Goal: Transaction & Acquisition: Book appointment/travel/reservation

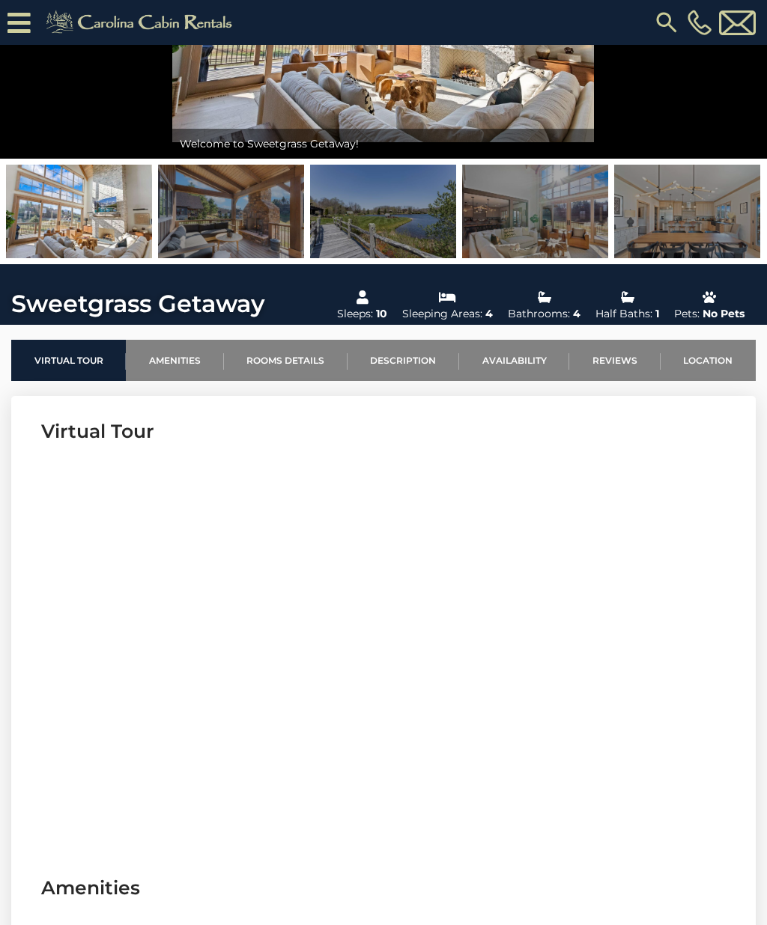
scroll to position [240, 0]
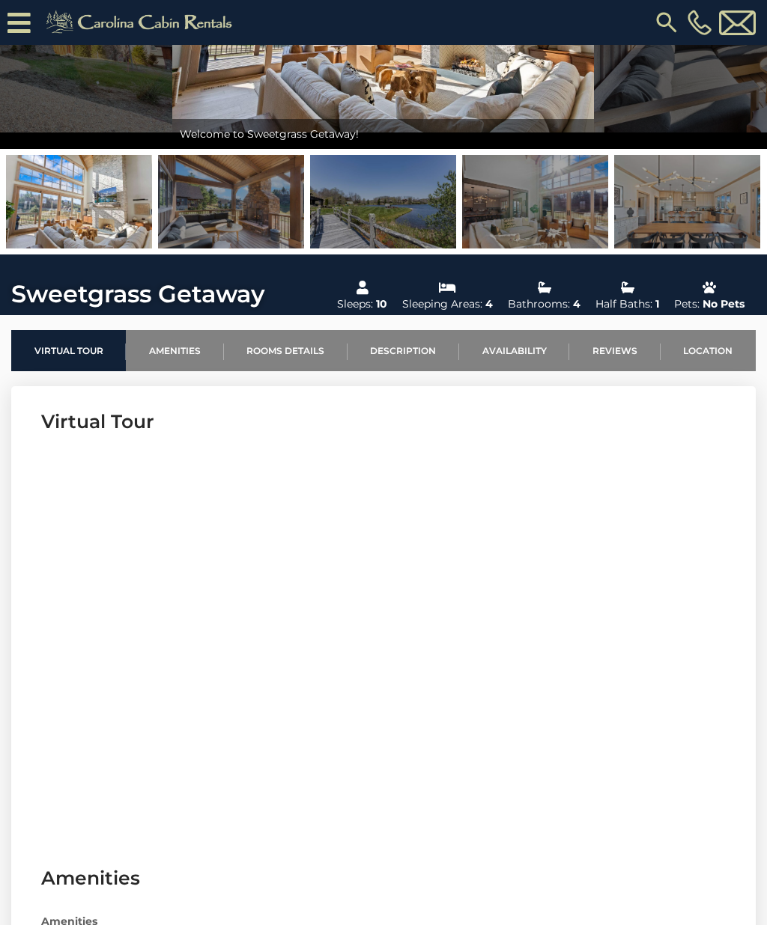
click at [522, 341] on link "Availability" at bounding box center [514, 350] width 110 height 41
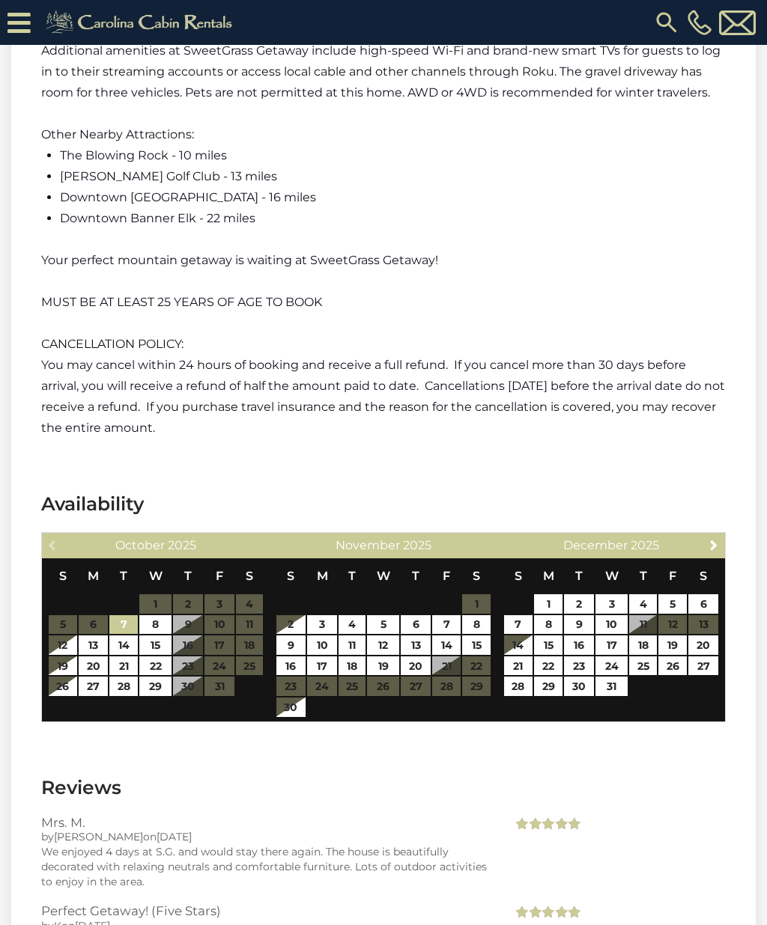
scroll to position [3128, 0]
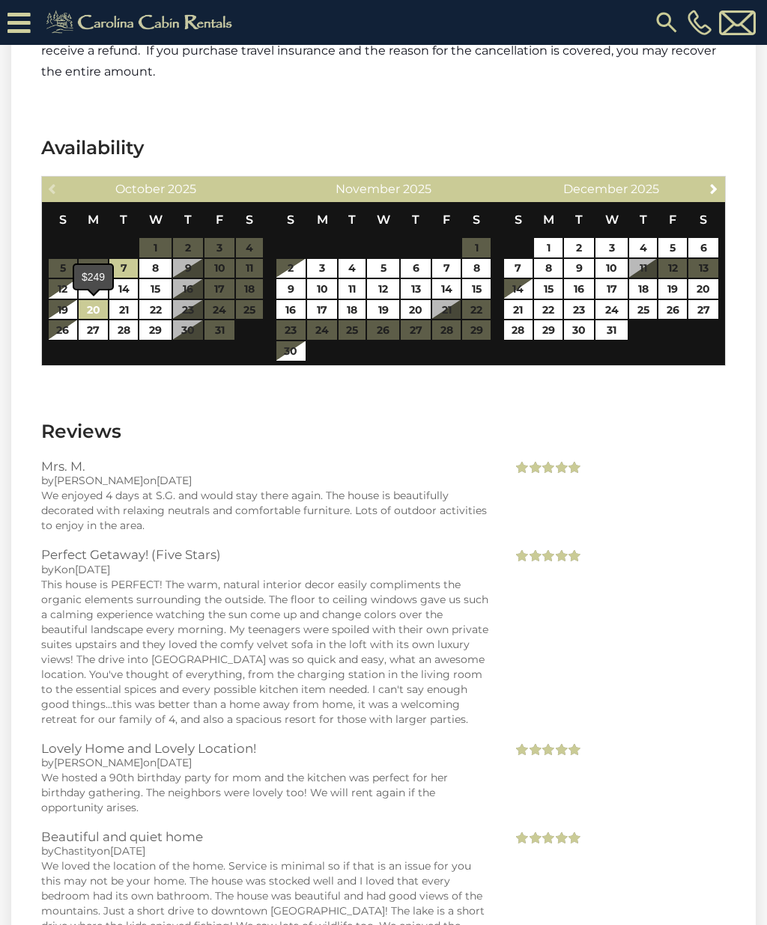
click at [79, 307] on link "20" at bounding box center [94, 309] width 30 height 19
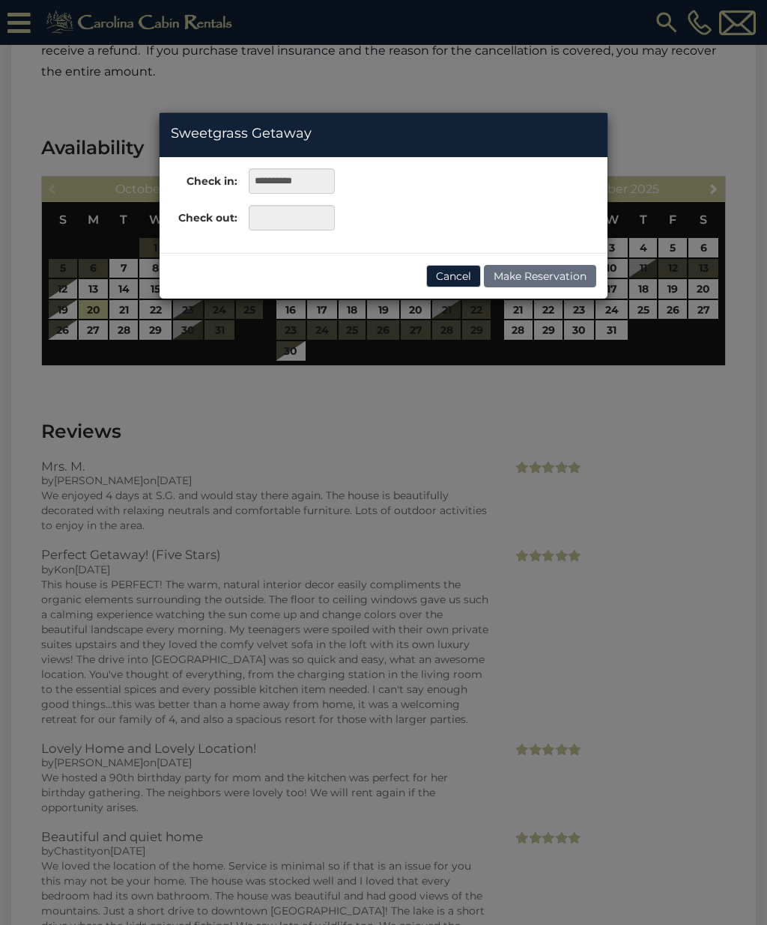
click at [458, 274] on button "Cancel" at bounding box center [453, 276] width 55 height 22
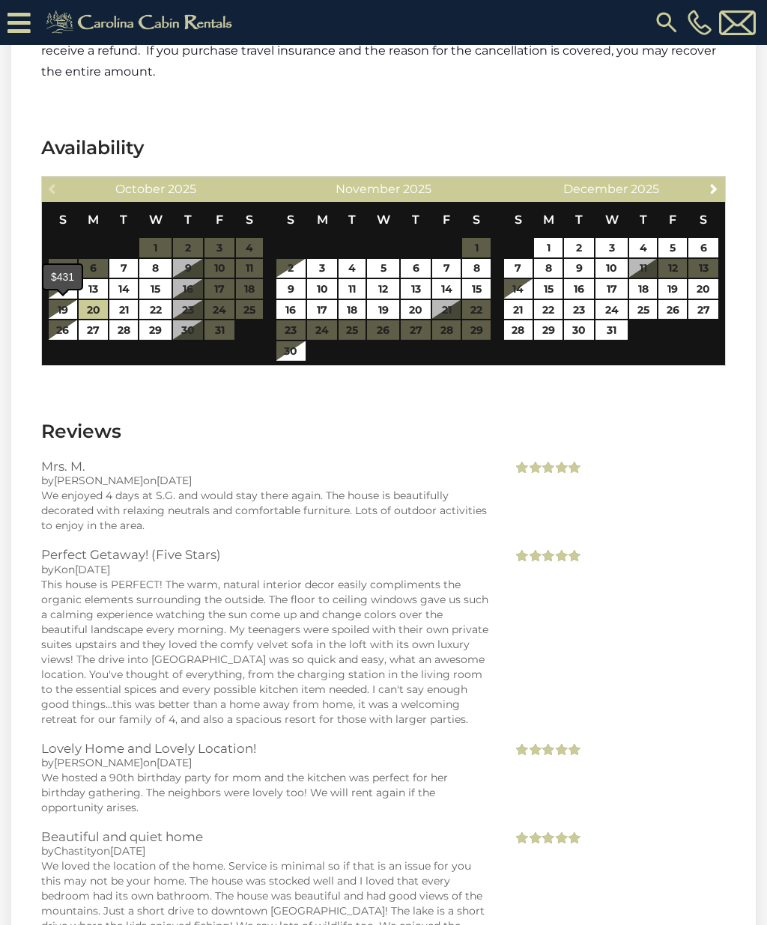
click at [66, 308] on link "19" at bounding box center [63, 309] width 28 height 19
type input "**********"
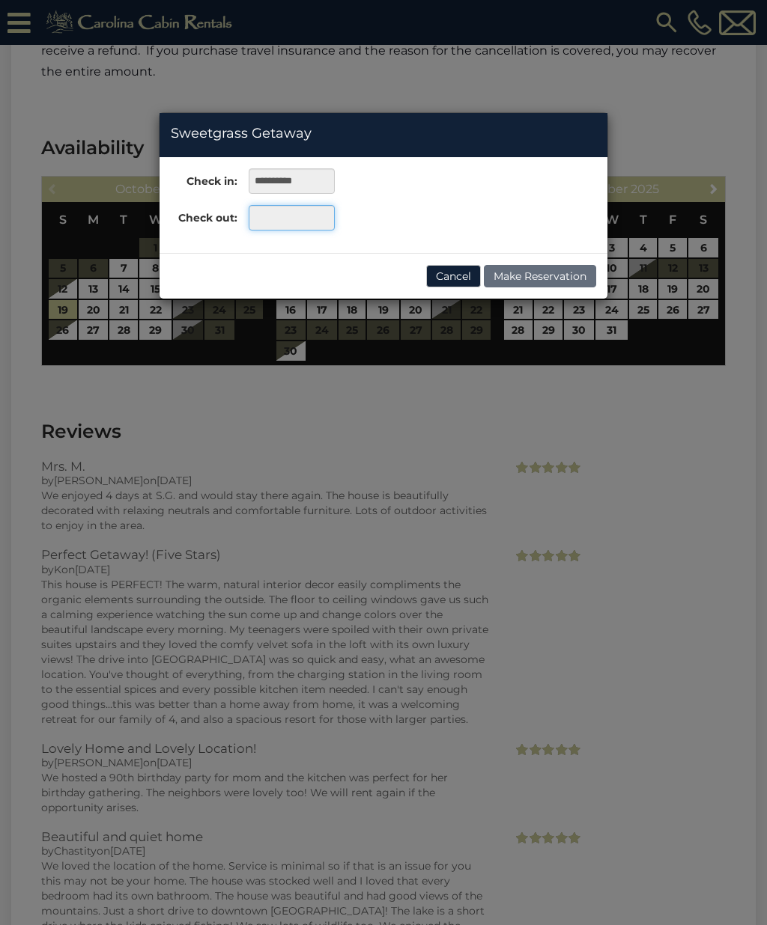
click at [276, 222] on input "text" at bounding box center [292, 217] width 86 height 25
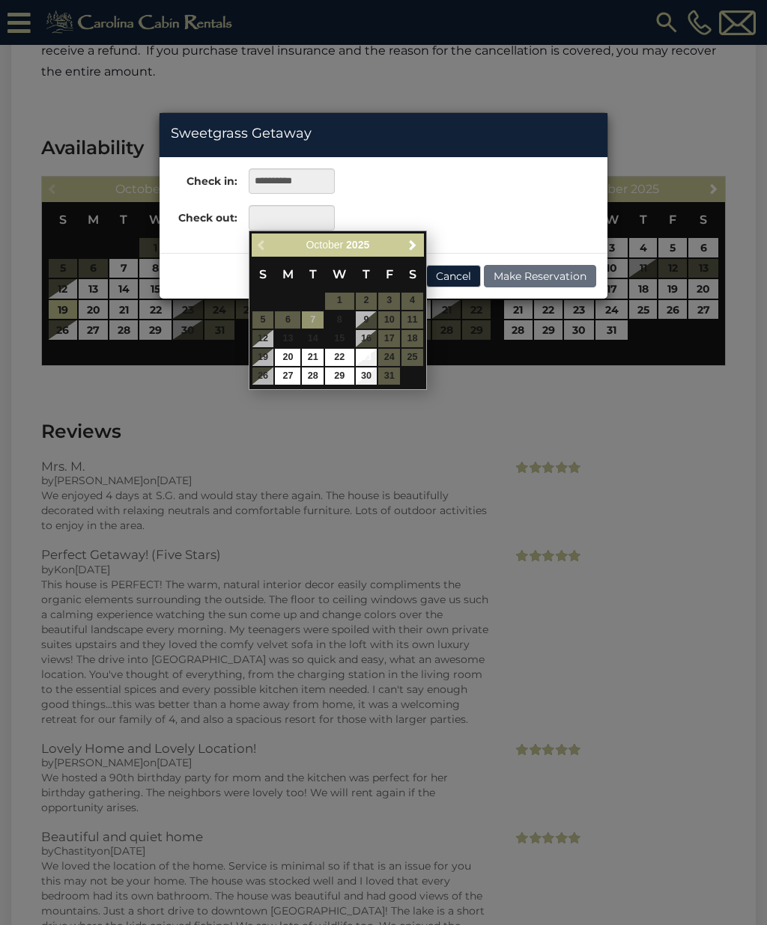
click at [370, 356] on link "23" at bounding box center [367, 357] width 22 height 17
type input "**********"
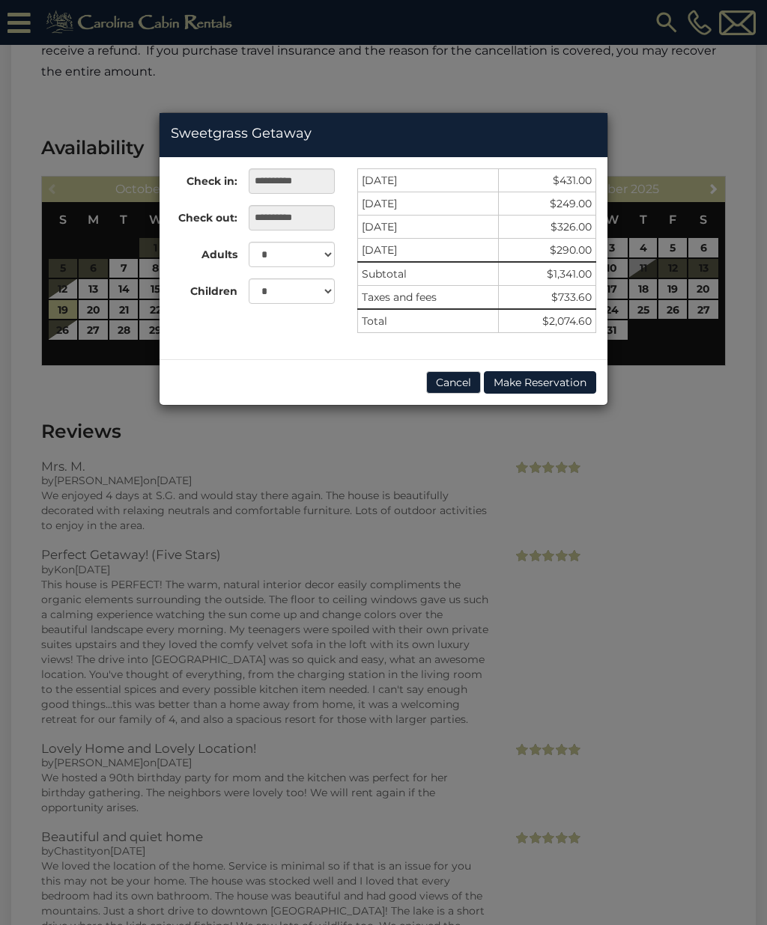
click at [448, 380] on button "Cancel" at bounding box center [453, 382] width 55 height 22
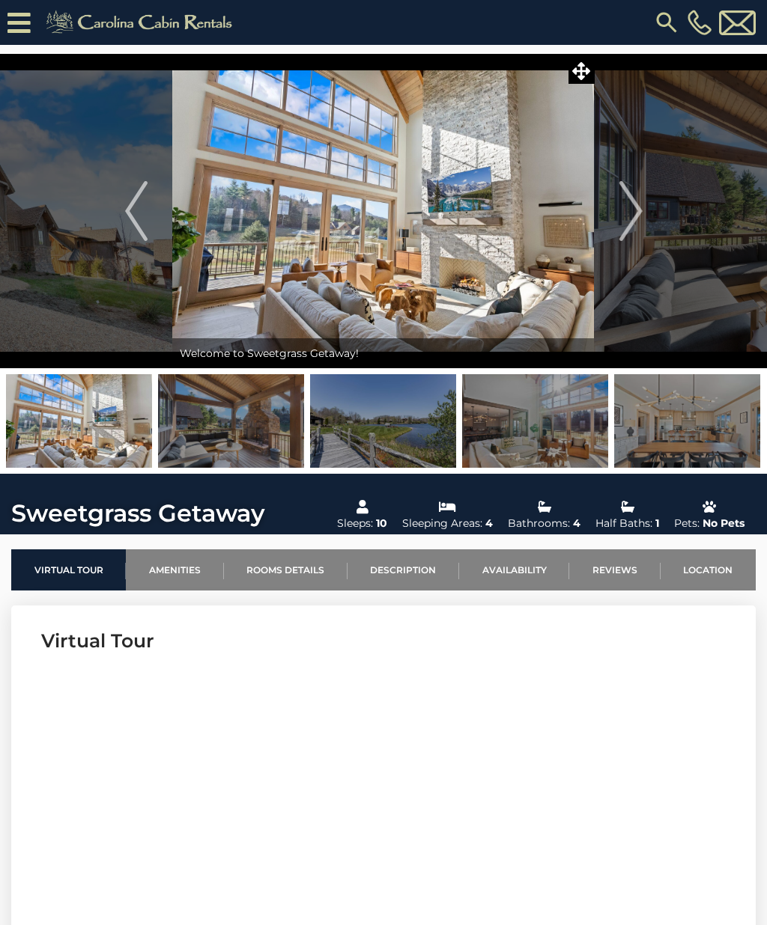
scroll to position [0, 0]
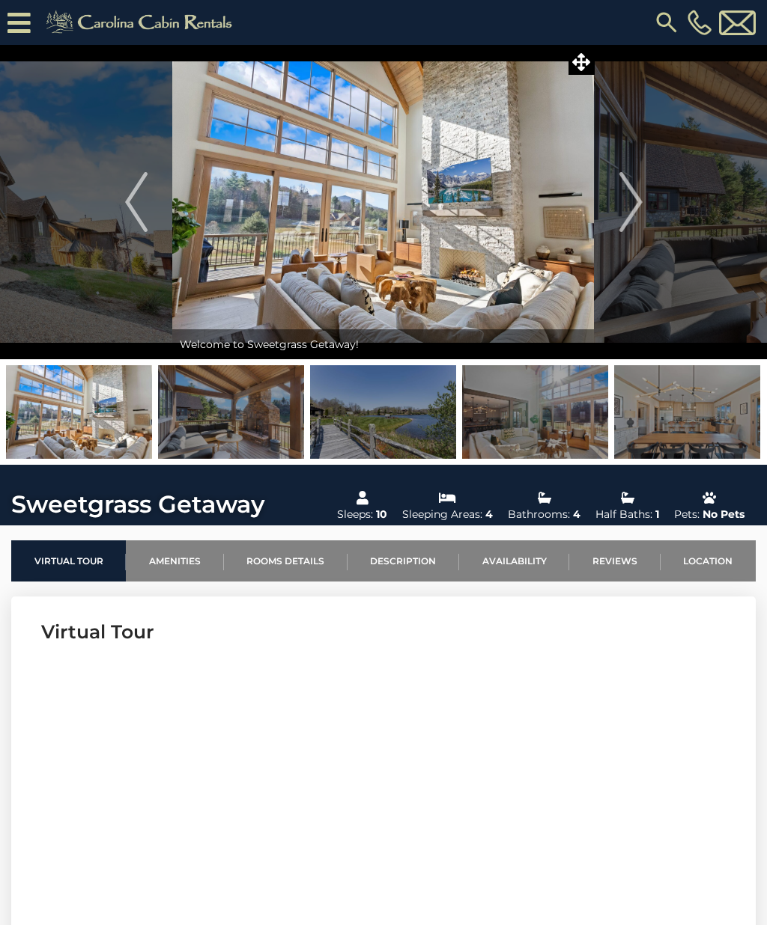
click at [122, 427] on img at bounding box center [79, 412] width 146 height 94
click at [132, 412] on img at bounding box center [79, 412] width 146 height 94
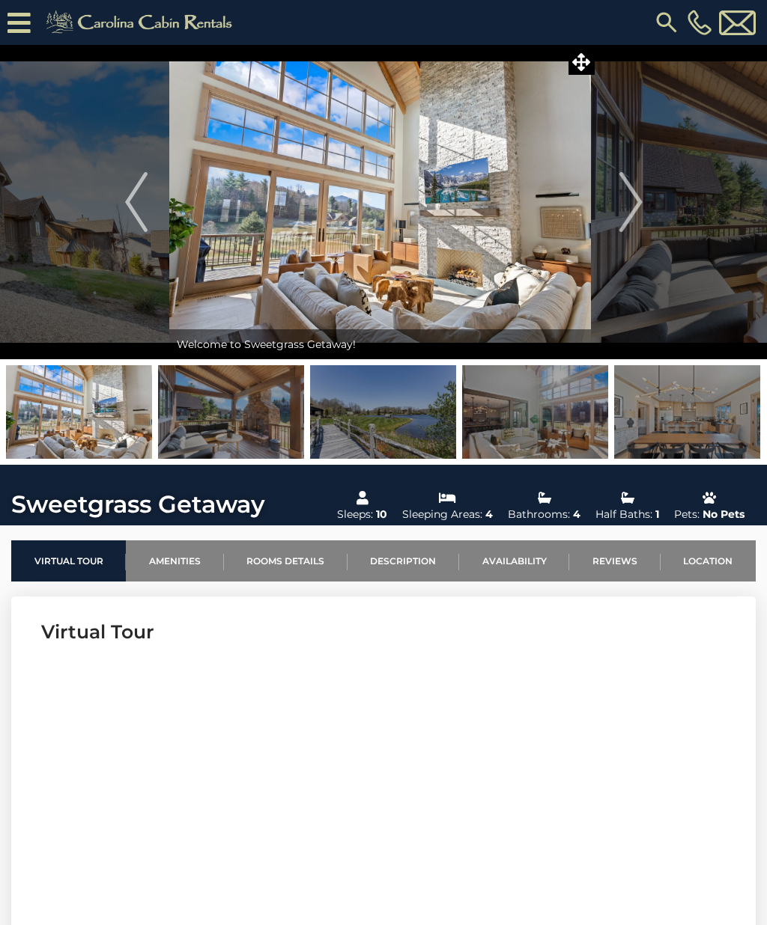
click at [394, 232] on img at bounding box center [380, 202] width 422 height 314
click at [436, 246] on img at bounding box center [380, 202] width 422 height 314
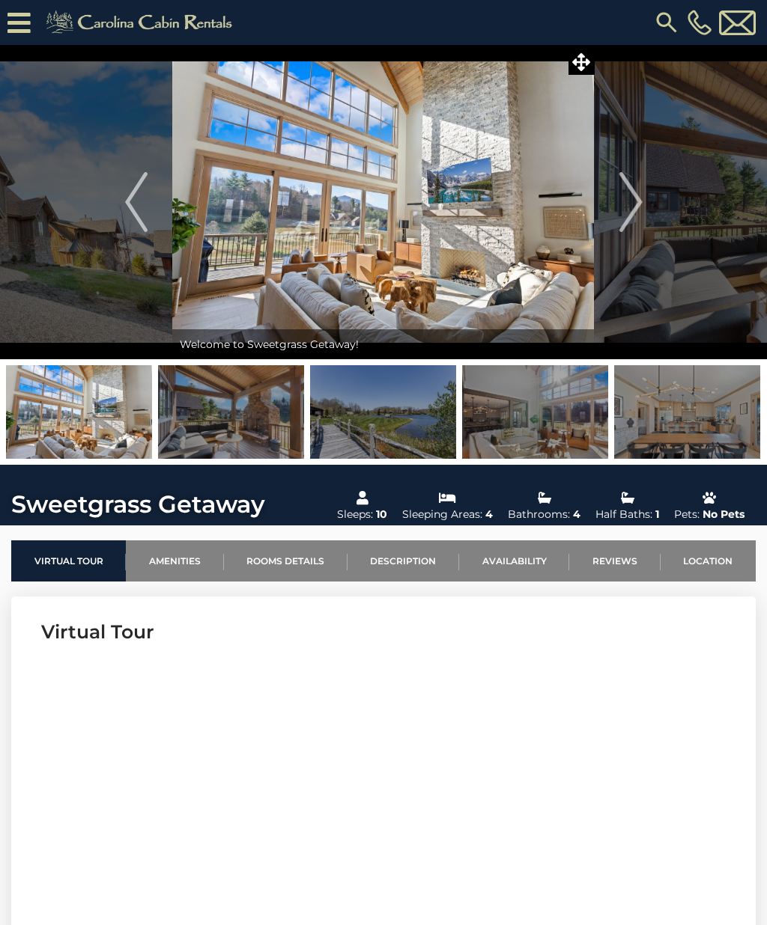
click at [139, 210] on img "Previous" at bounding box center [136, 202] width 22 height 60
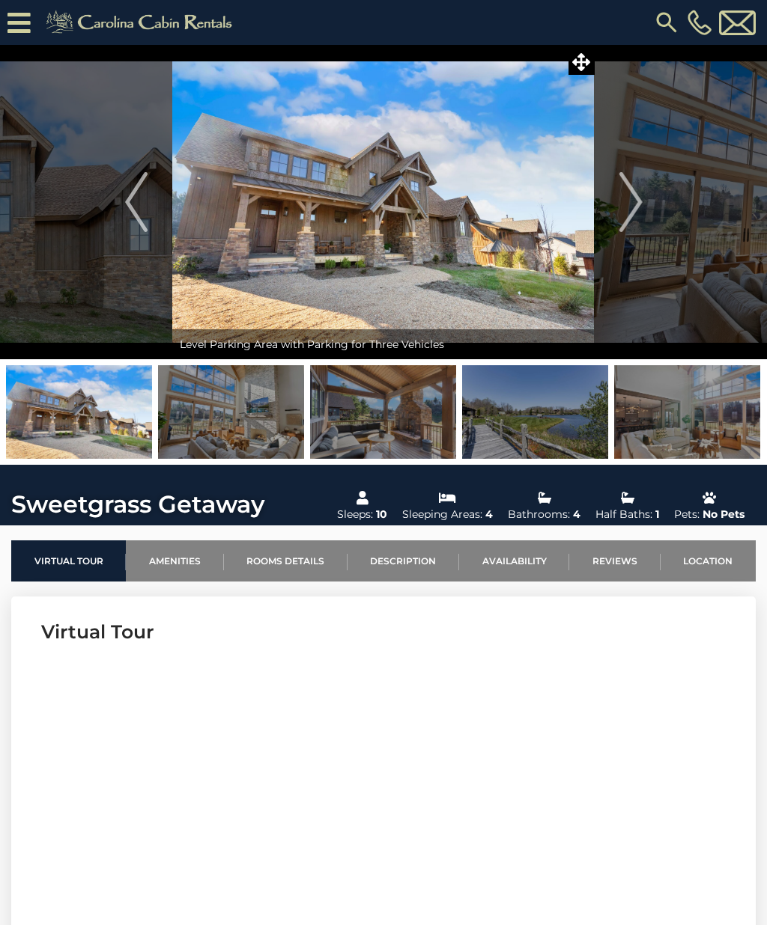
click at [121, 208] on button "Previous" at bounding box center [136, 202] width 73 height 314
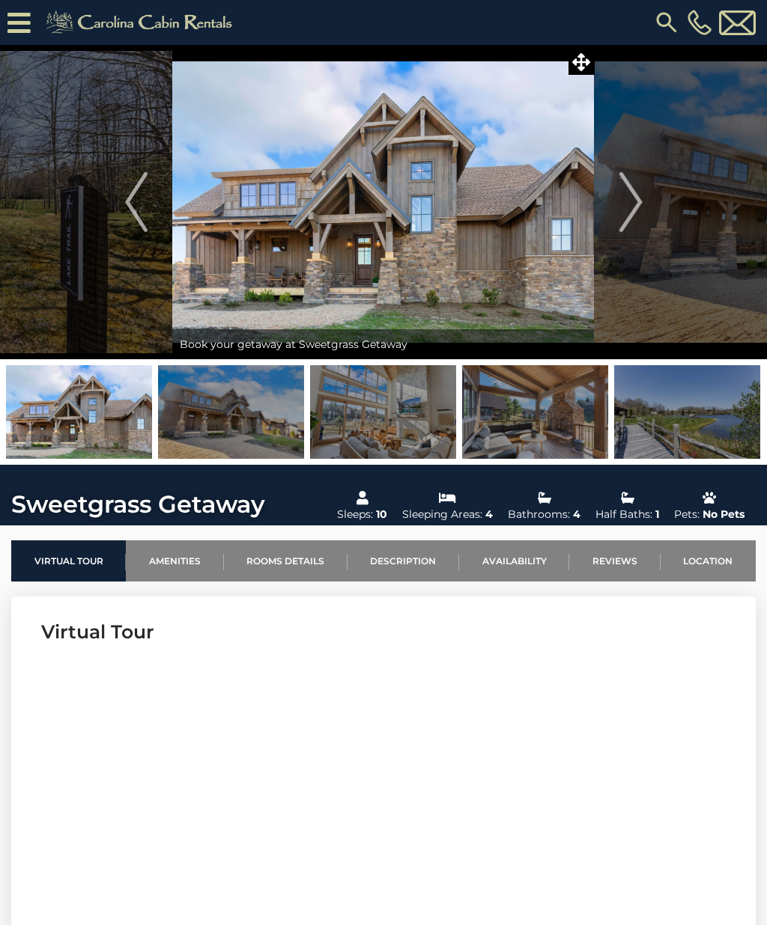
click at [122, 207] on button "Previous" at bounding box center [136, 202] width 73 height 314
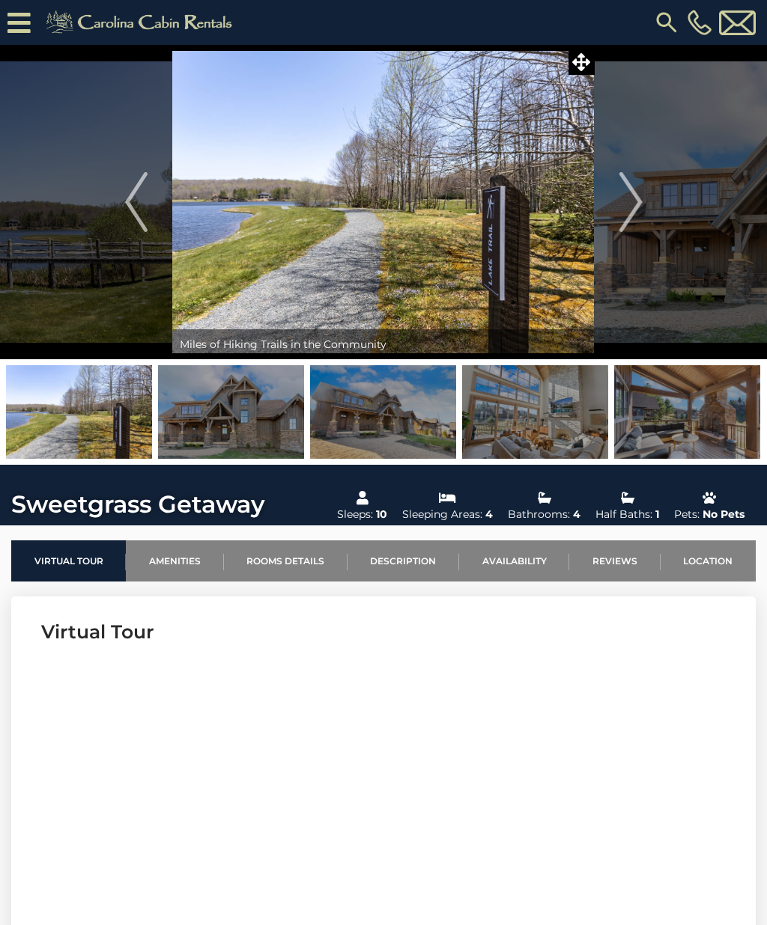
click at [133, 208] on img "Previous" at bounding box center [136, 202] width 22 height 60
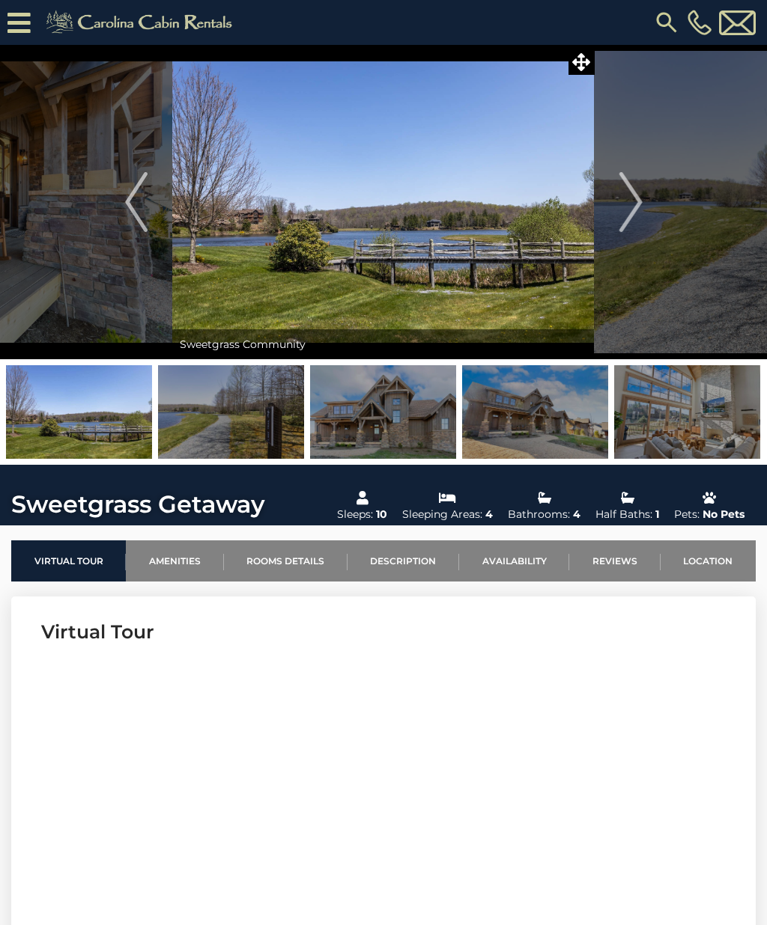
click at [136, 208] on img "Previous" at bounding box center [136, 202] width 22 height 60
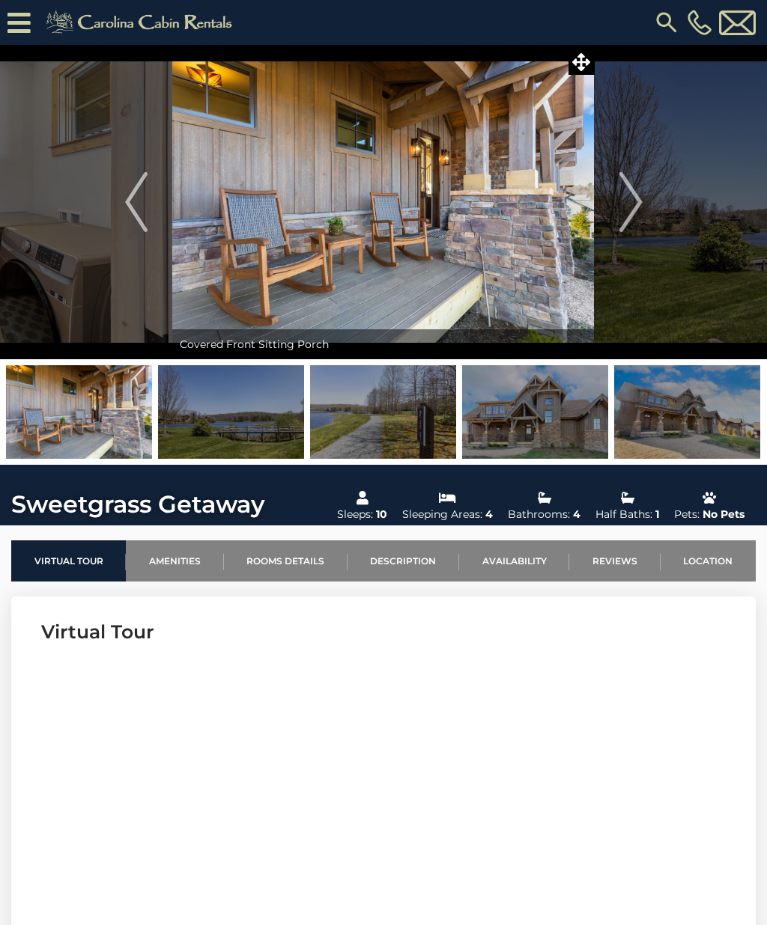
click at [130, 205] on img "Previous" at bounding box center [136, 202] width 22 height 60
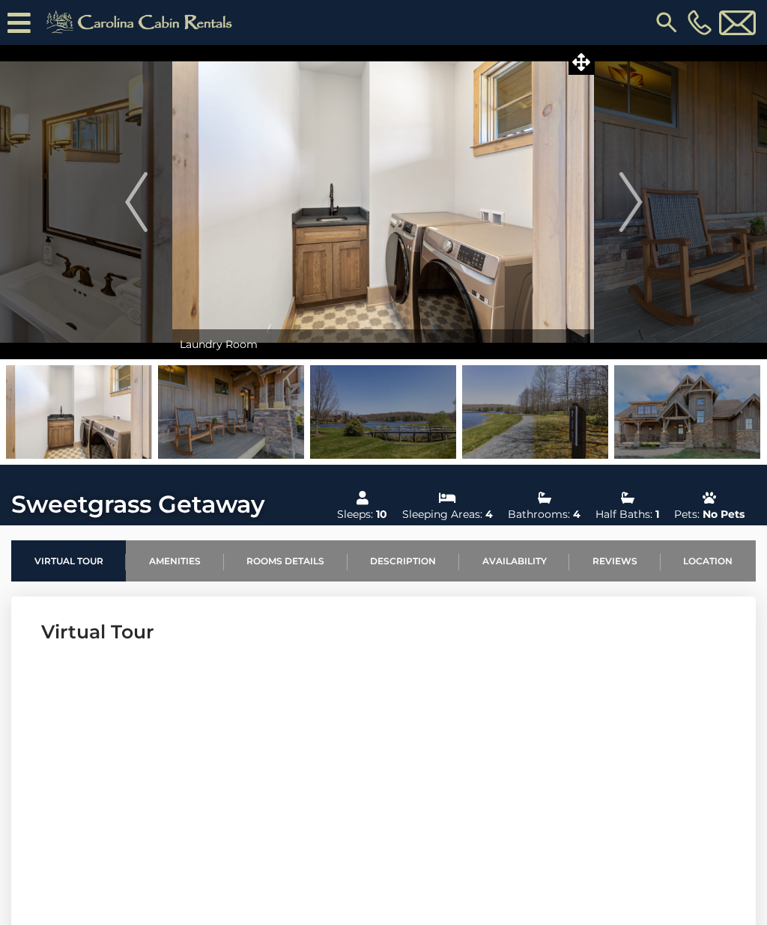
click at [128, 206] on img "Previous" at bounding box center [136, 202] width 22 height 60
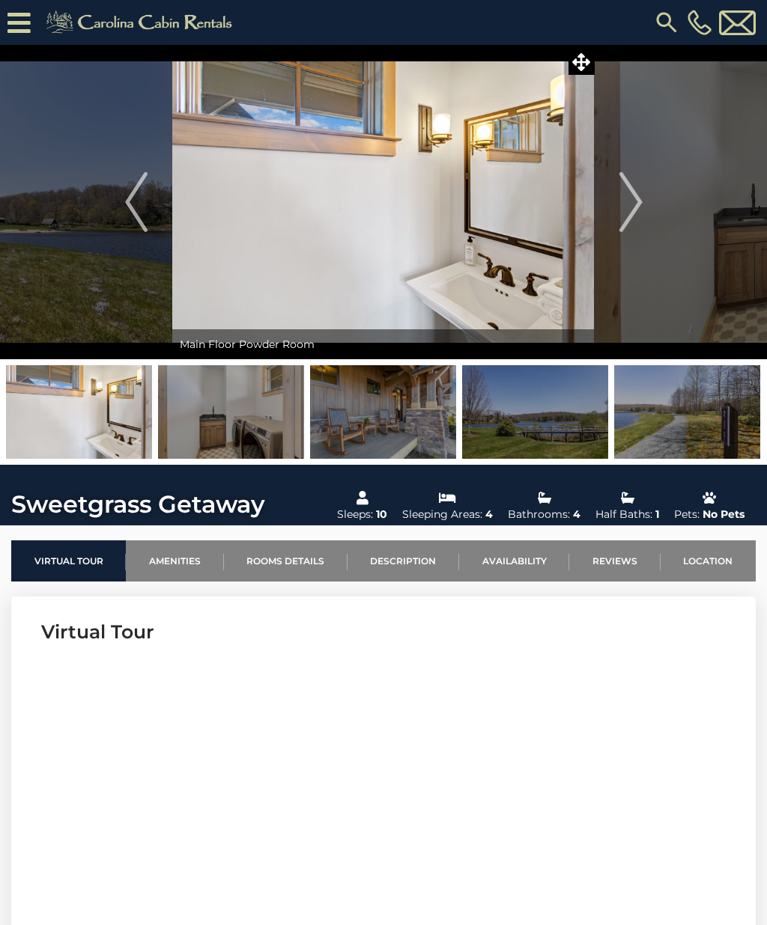
click at [130, 207] on img "Previous" at bounding box center [136, 202] width 22 height 60
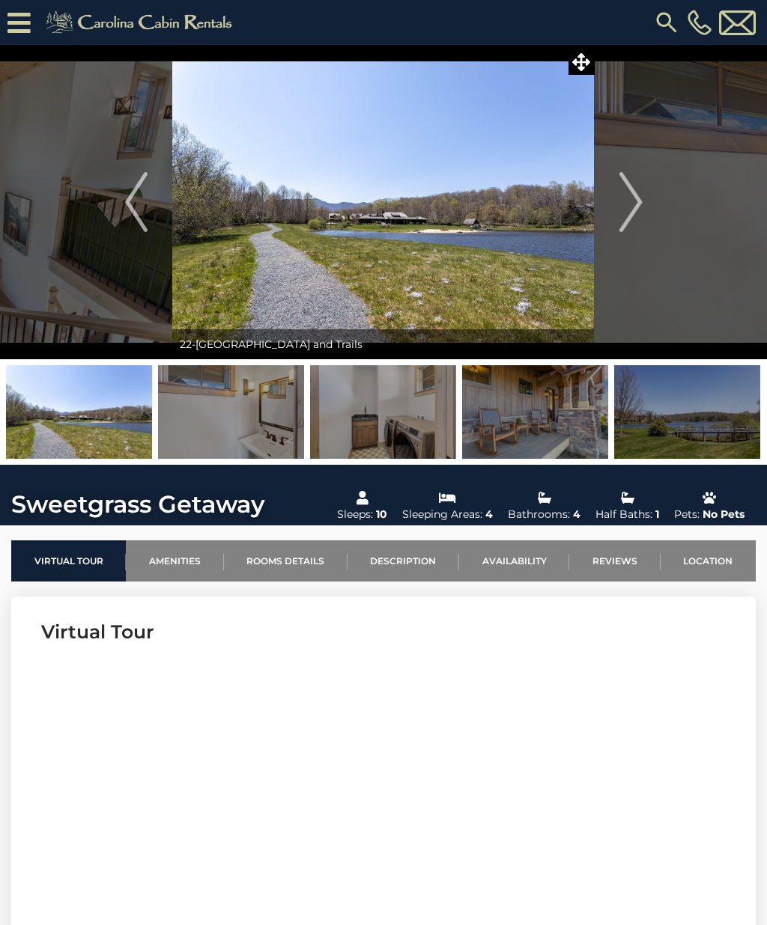
click at [127, 204] on img "Previous" at bounding box center [136, 202] width 22 height 60
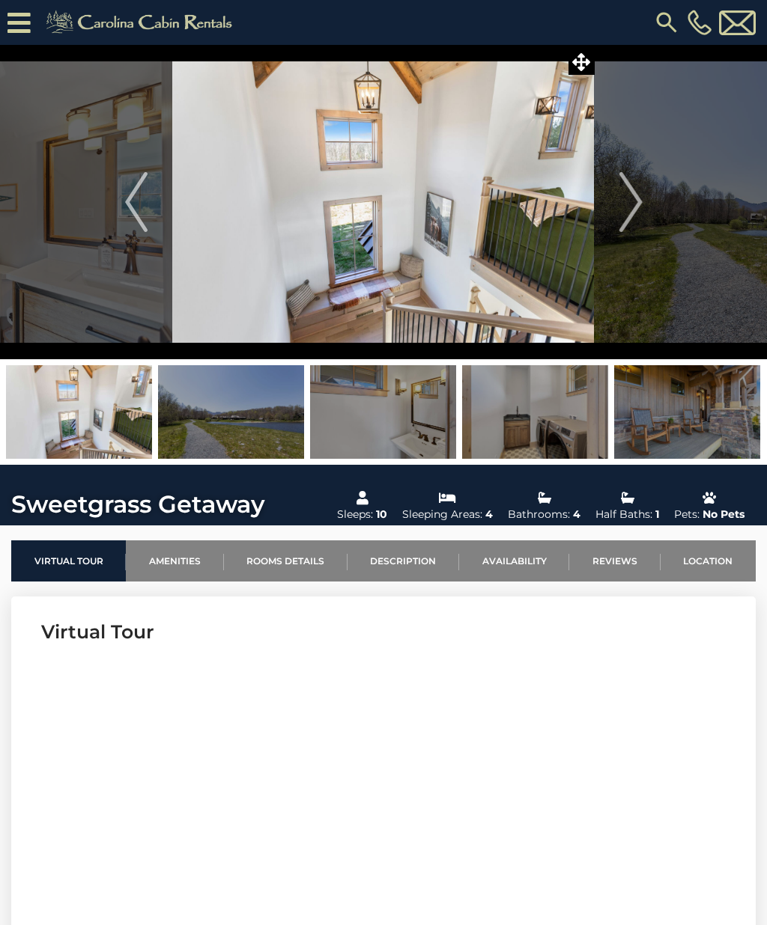
click at [128, 206] on img "Previous" at bounding box center [136, 202] width 22 height 60
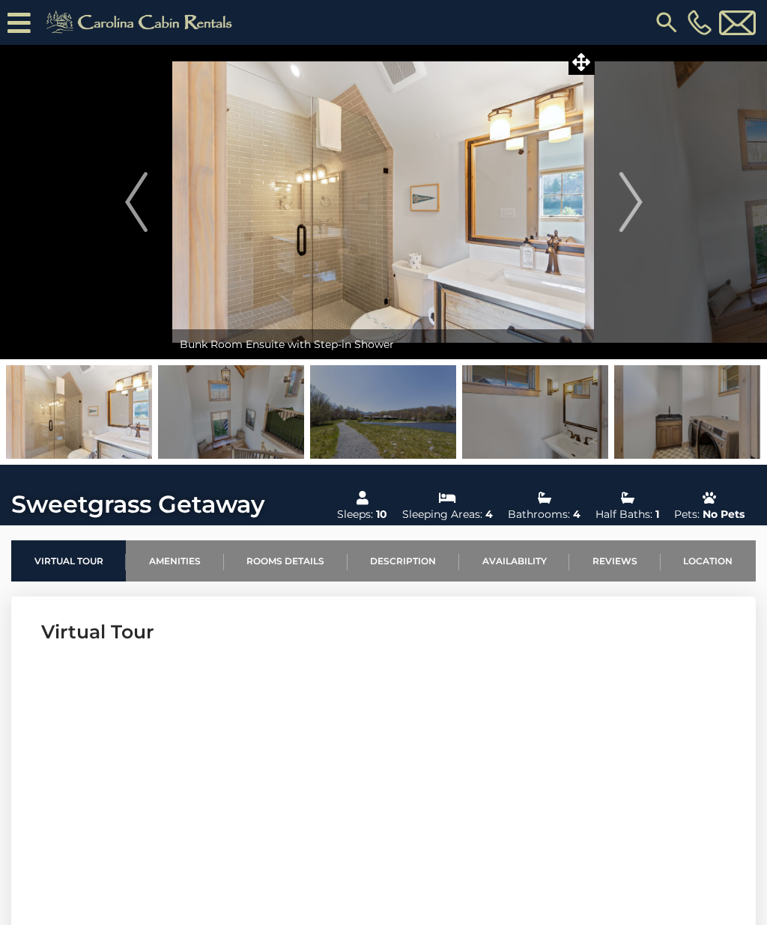
click at [131, 204] on img "Previous" at bounding box center [136, 202] width 22 height 60
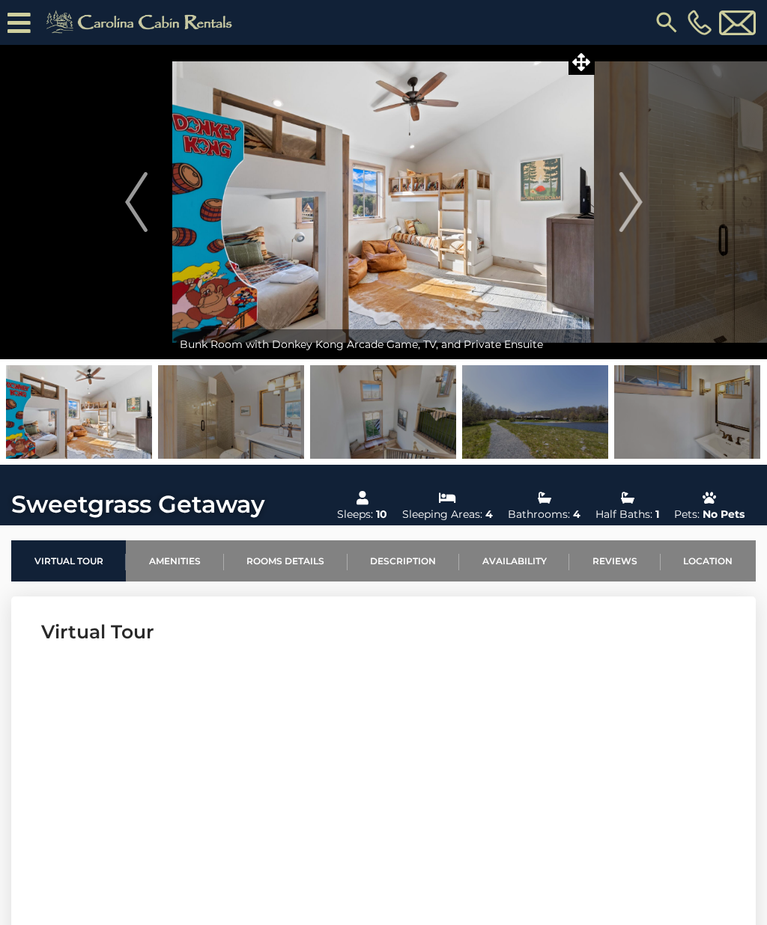
click at [133, 204] on img "Previous" at bounding box center [136, 202] width 22 height 60
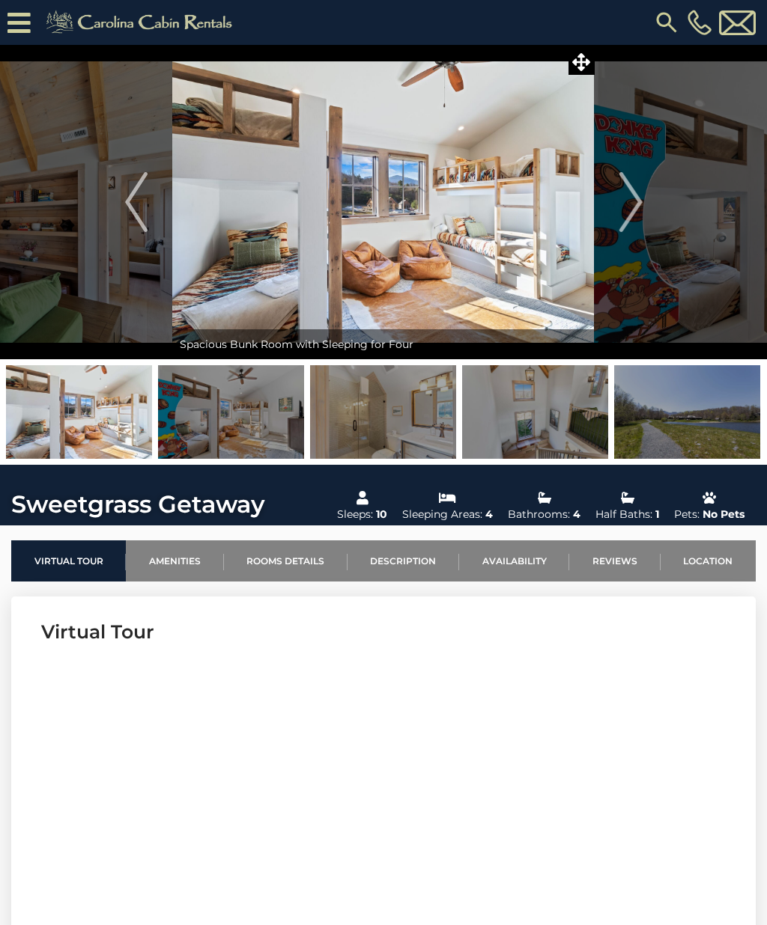
click at [133, 206] on img "Previous" at bounding box center [136, 202] width 22 height 60
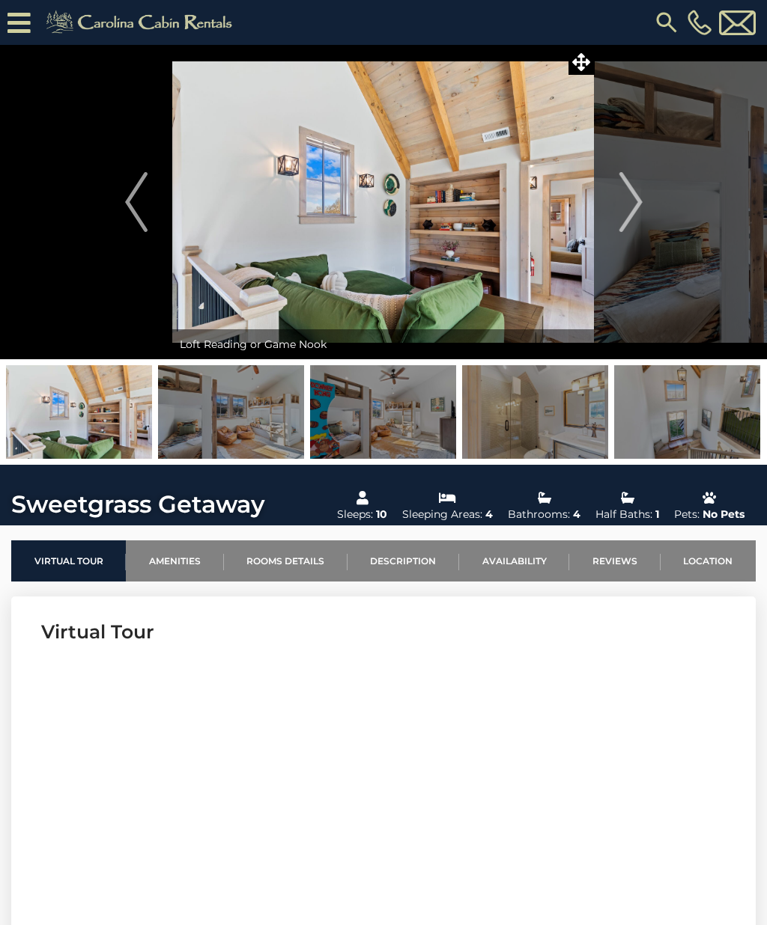
click at [133, 205] on img "Previous" at bounding box center [136, 202] width 22 height 60
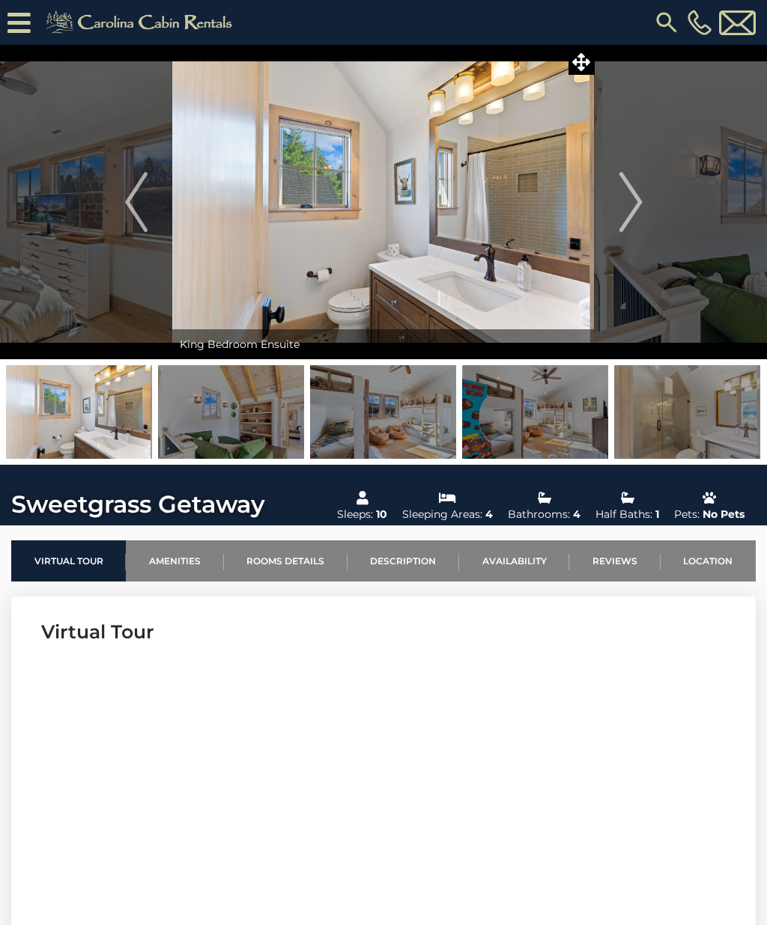
click at [134, 204] on img "Previous" at bounding box center [136, 202] width 22 height 60
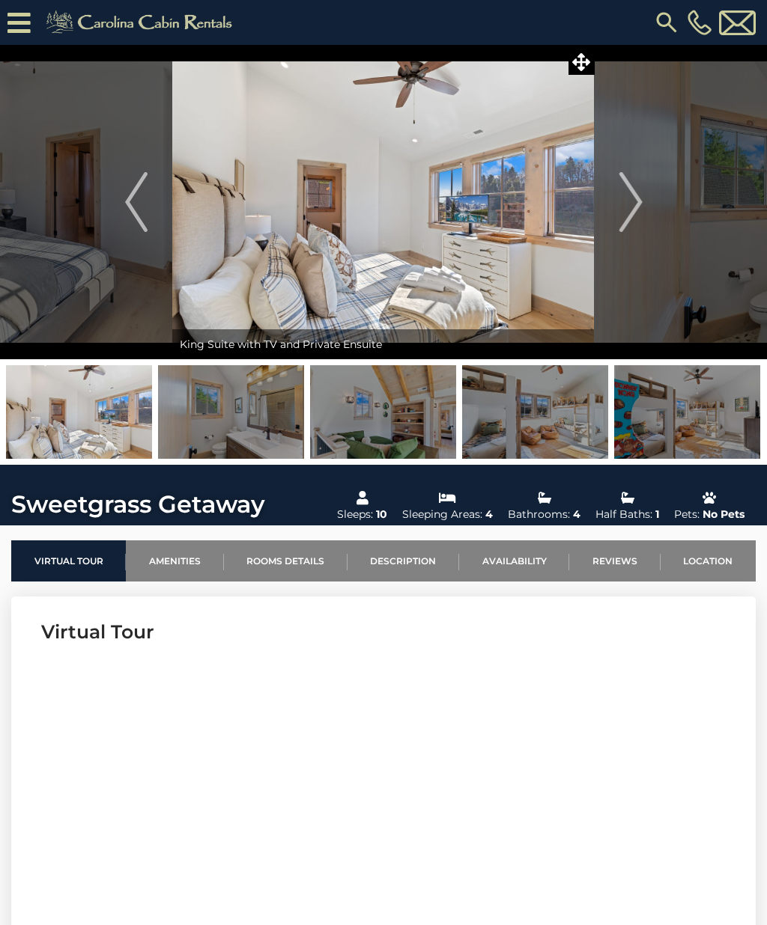
click at [125, 202] on img "Previous" at bounding box center [136, 202] width 22 height 60
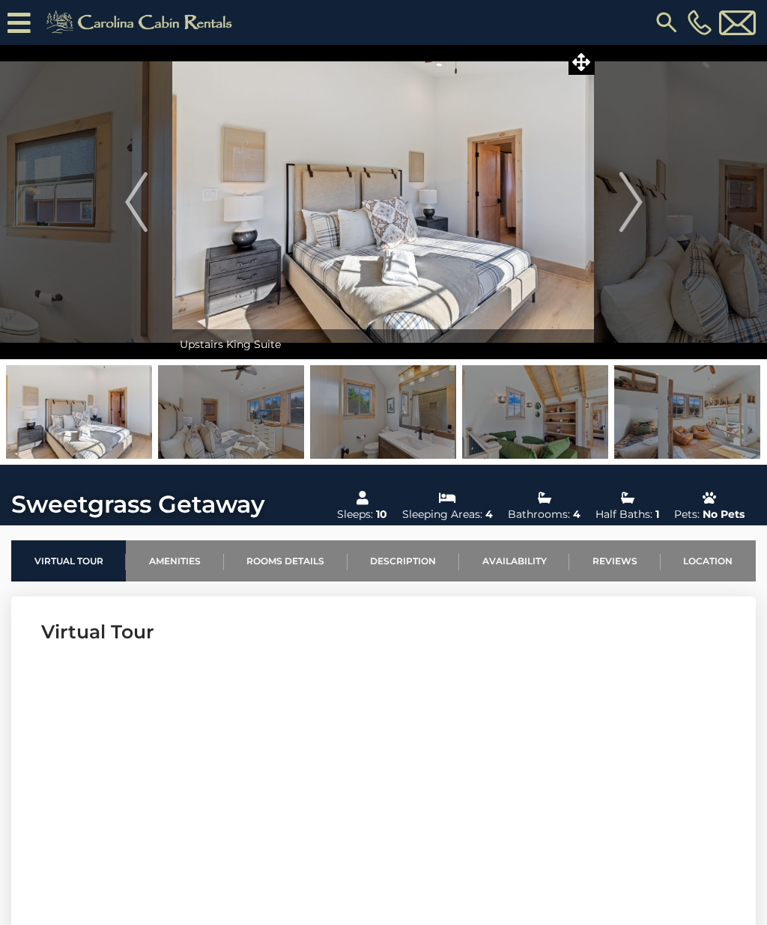
click at [105, 196] on button "Previous" at bounding box center [136, 202] width 73 height 314
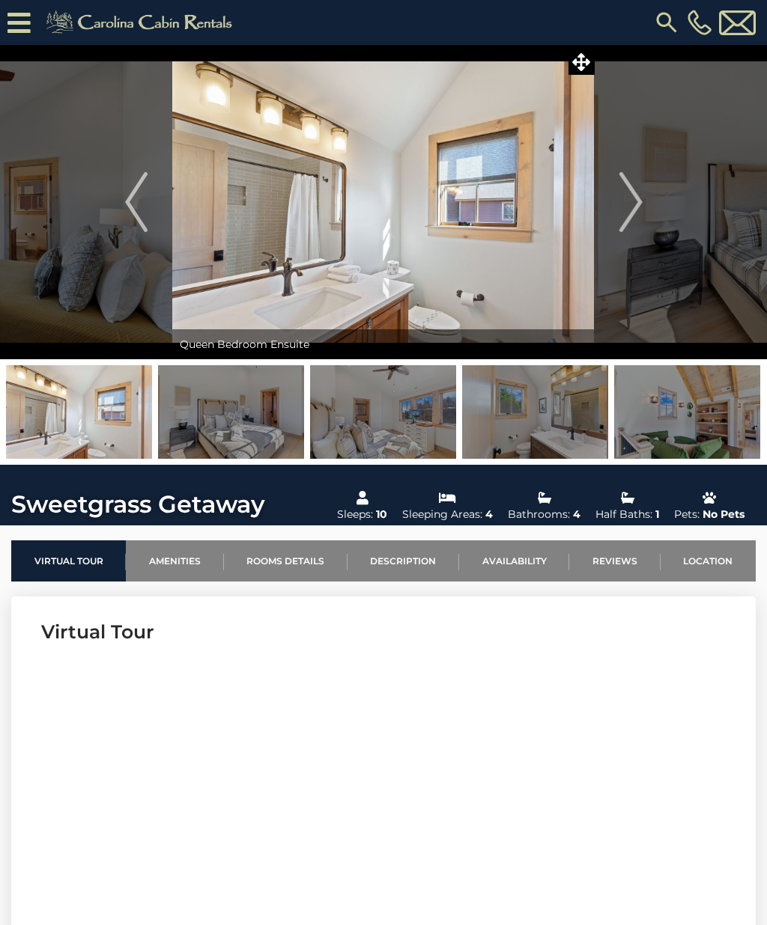
click at [119, 200] on button "Previous" at bounding box center [136, 202] width 73 height 314
